Goal: Entertainment & Leisure: Consume media (video, audio)

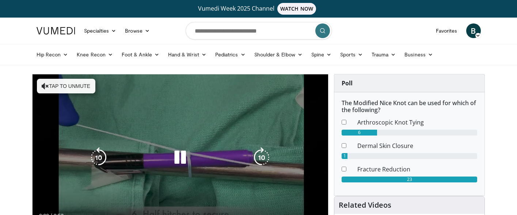
scroll to position [39, 0]
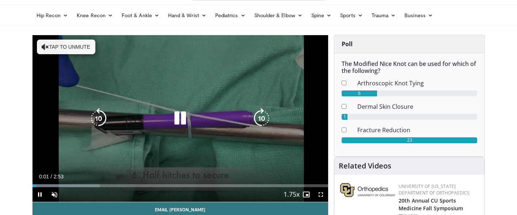
click at [52, 45] on button "Tap to unmute" at bounding box center [66, 46] width 59 height 15
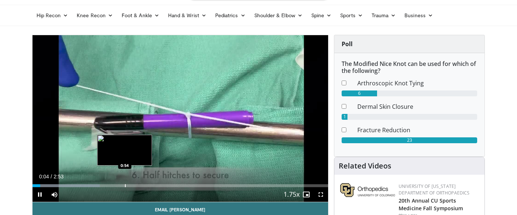
click at [125, 185] on div "Progress Bar" at bounding box center [125, 185] width 1 height 3
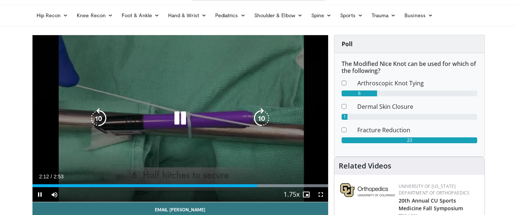
click at [95, 146] on div "10 seconds Tap to unmute" at bounding box center [181, 118] width 296 height 166
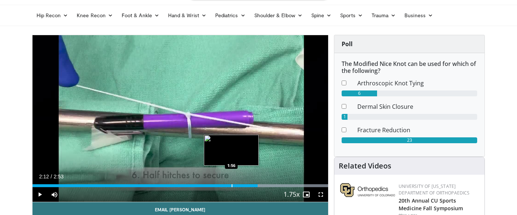
click at [232, 184] on div "Progress Bar" at bounding box center [232, 185] width 1 height 3
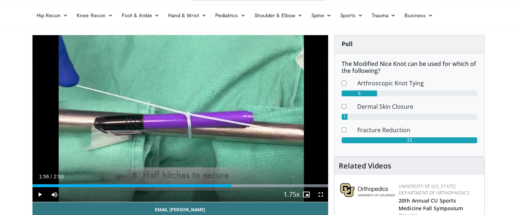
click at [208, 187] on div "Current Time 1:56 / Duration 2:53 Play Skip Backward Skip Forward Mute Loaded :…" at bounding box center [181, 194] width 296 height 15
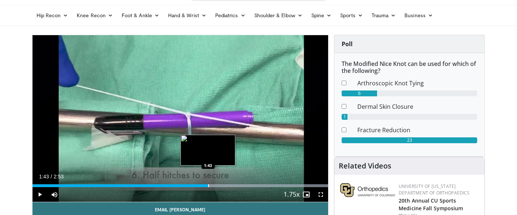
click at [208, 185] on div "Progress Bar" at bounding box center [208, 185] width 1 height 3
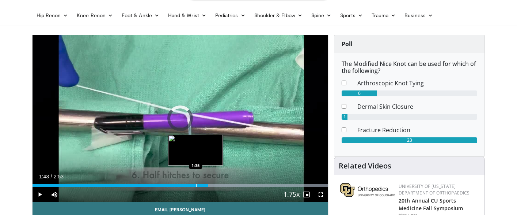
click at [196, 185] on div "Progress Bar" at bounding box center [196, 185] width 1 height 3
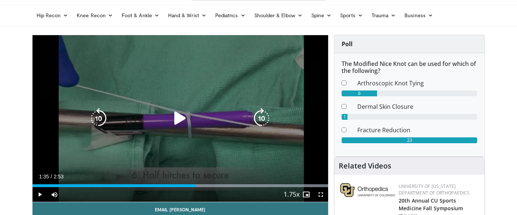
click at [178, 117] on icon "Video Player" at bounding box center [180, 118] width 20 height 20
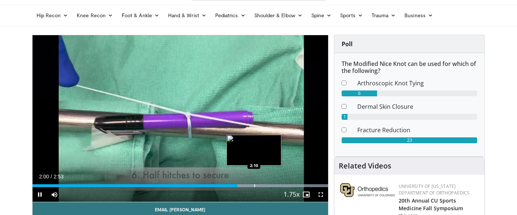
click at [254, 183] on div "Loaded : 100.00% 2:00 2:10" at bounding box center [181, 183] width 296 height 7
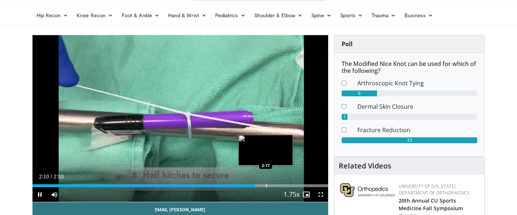
click at [275, 182] on div "Loaded : 100.00% 2:10 2:17" at bounding box center [181, 183] width 296 height 7
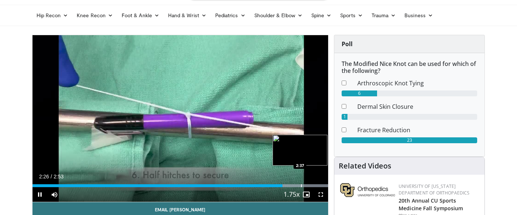
click at [301, 185] on div "Progress Bar" at bounding box center [301, 185] width 1 height 3
